Goal: Browse casually

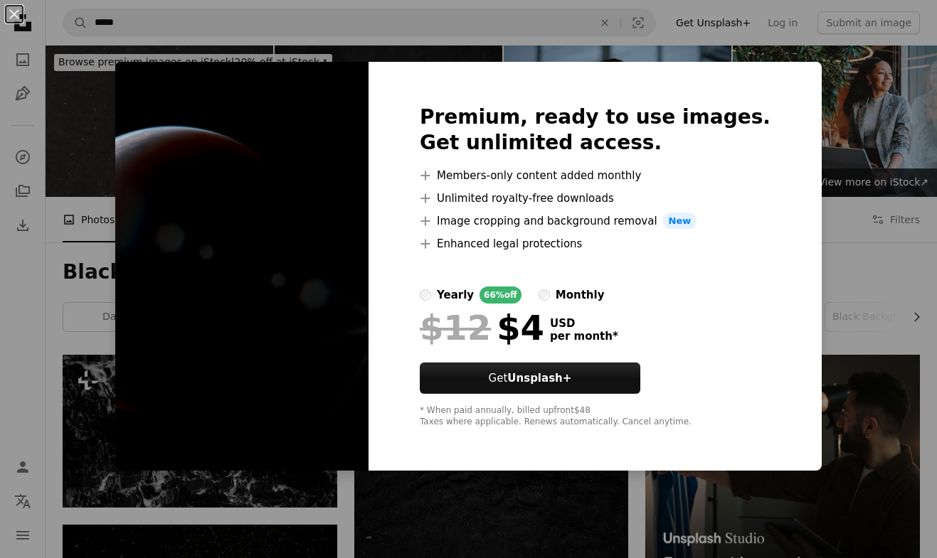
scroll to position [1675, 0]
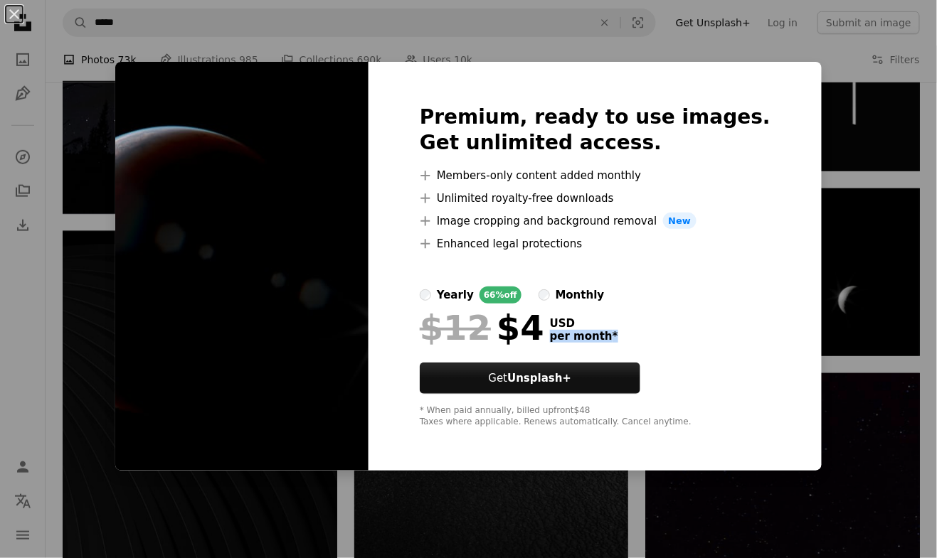
click at [854, 329] on div "An X shape Premium, ready to use images. Get unlimited access. A plus sign Memb…" at bounding box center [468, 279] width 937 height 558
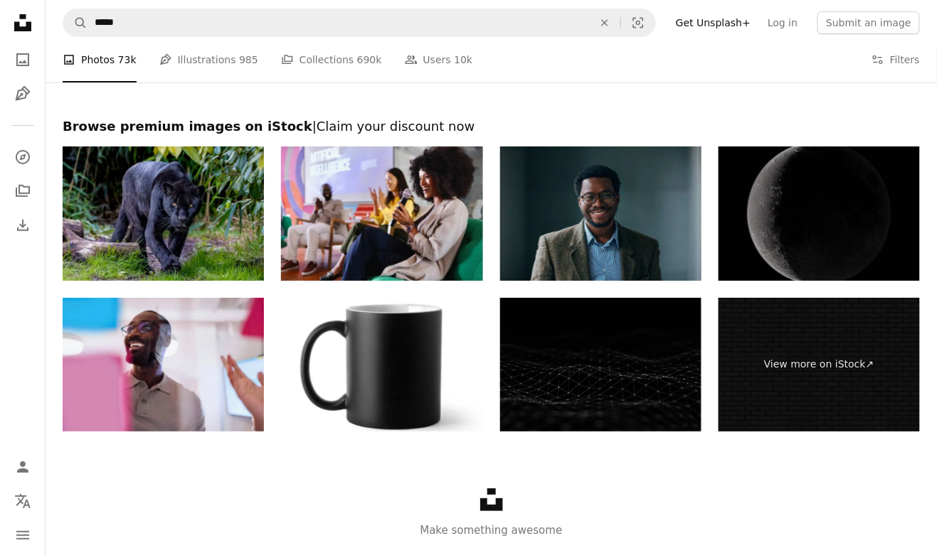
scroll to position [2858, 0]
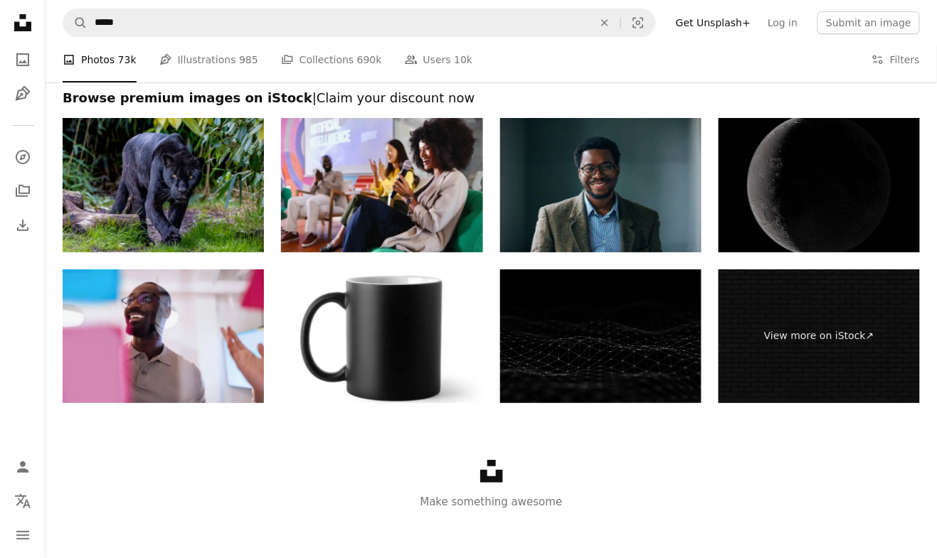
click at [768, 208] on img at bounding box center [819, 185] width 201 height 134
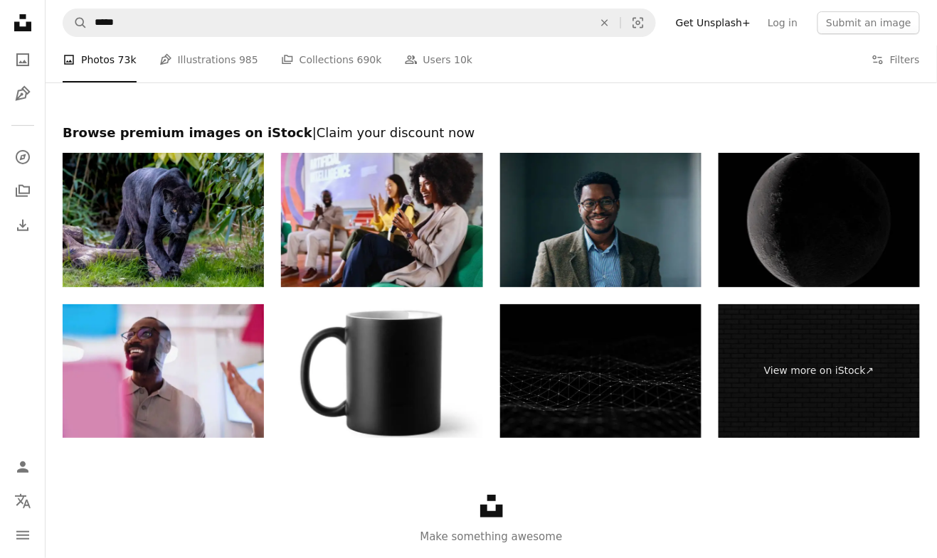
click at [799, 217] on img at bounding box center [819, 220] width 201 height 134
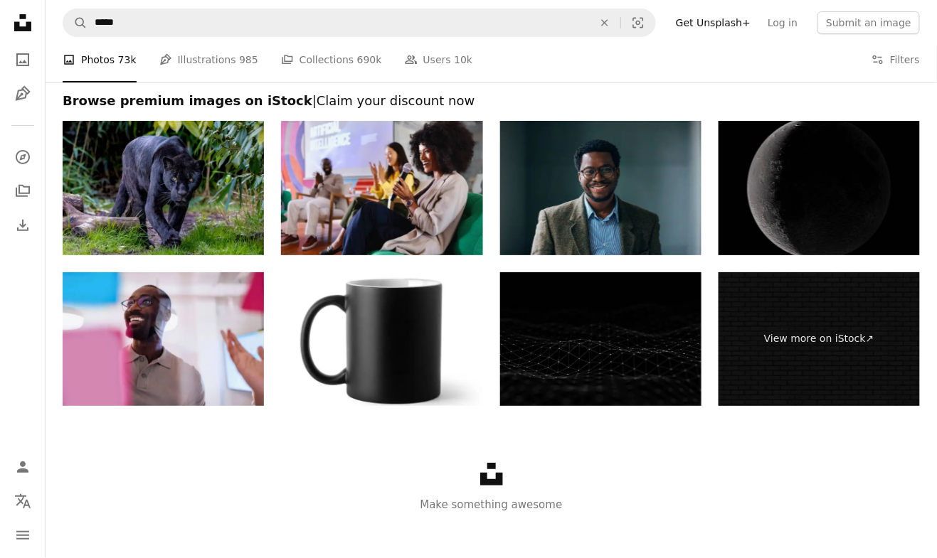
scroll to position [2869, 0]
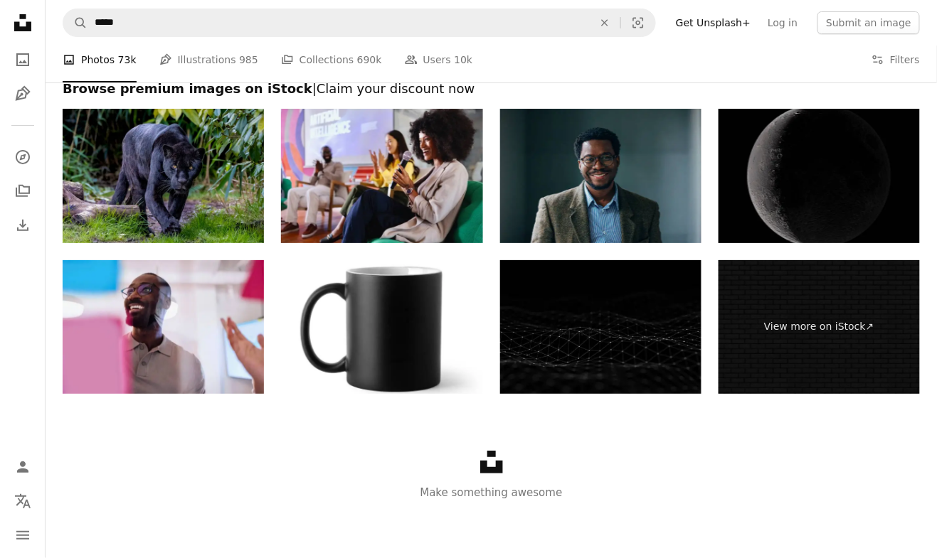
click at [770, 359] on div "Browse premium images on iStock | Claim your discount now View more on iStock ↗…" at bounding box center [491, 237] width 891 height 314
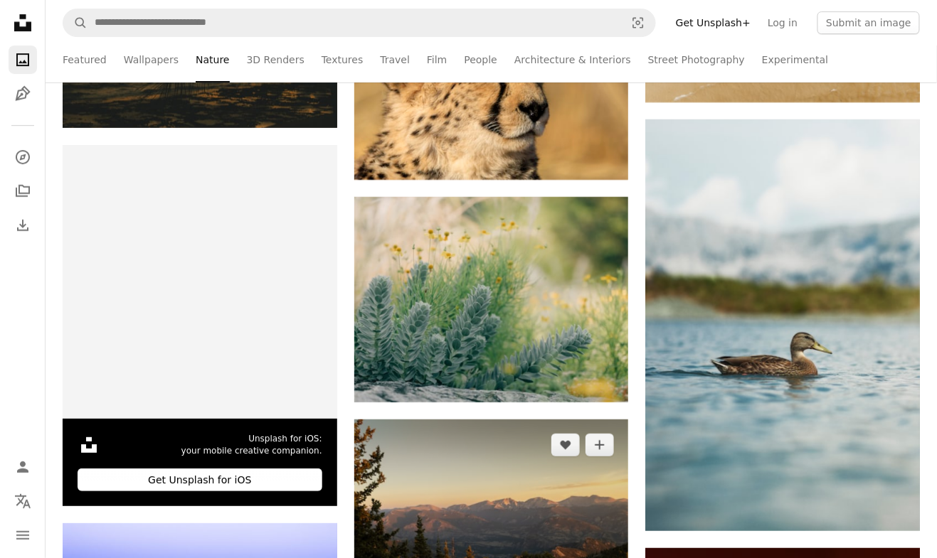
scroll to position [2744, 0]
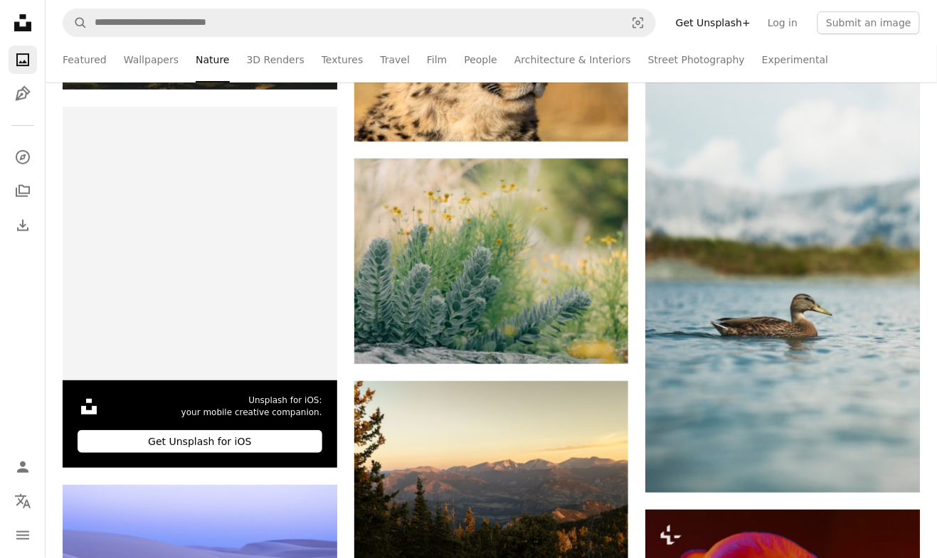
click at [770, 304] on div "–– ––– ––– –– ––– – ––– ––– –––– – – –– ––– – – ––– –– –– –––– –– The best in o…" at bounding box center [491, 12] width 891 height 4752
